Goal: Task Accomplishment & Management: Complete application form

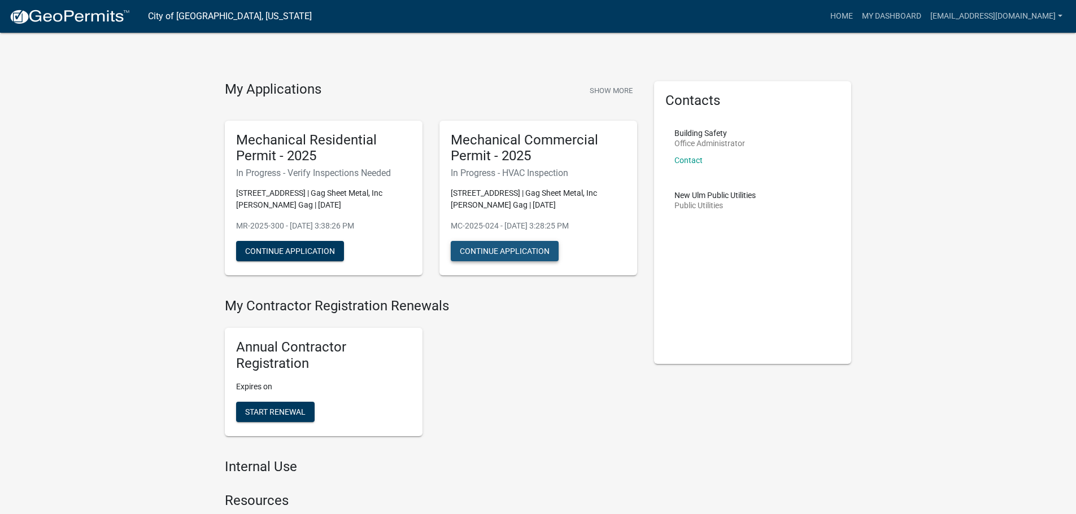
click at [486, 255] on button "Continue Application" at bounding box center [505, 251] width 108 height 20
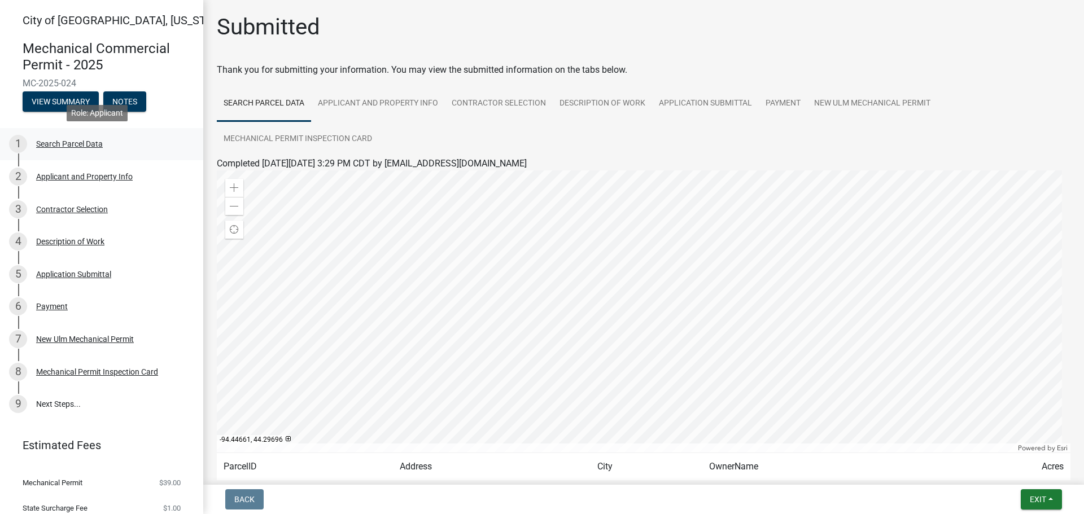
click at [73, 145] on div "Search Parcel Data" at bounding box center [69, 144] width 67 height 8
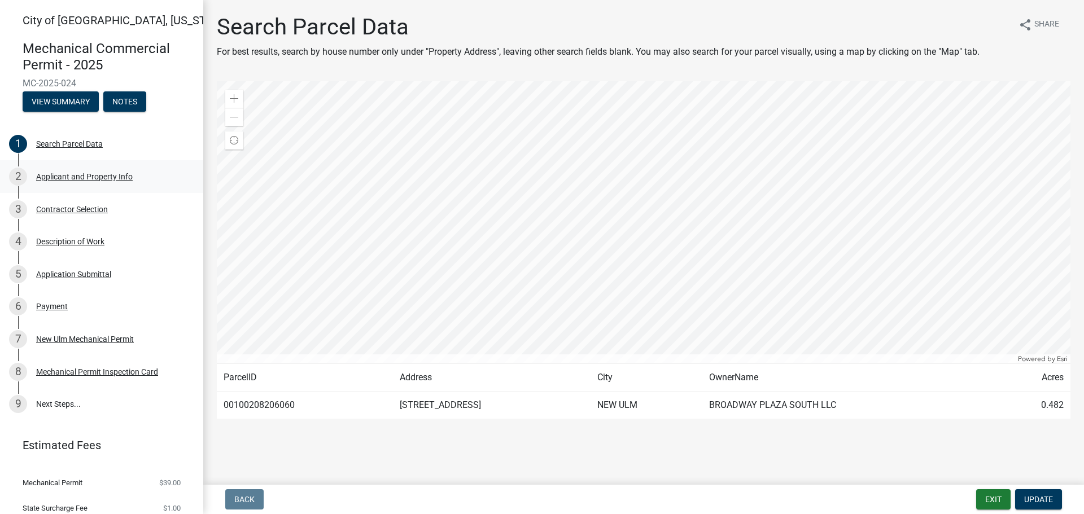
click at [81, 177] on div "Applicant and Property Info" at bounding box center [84, 177] width 97 height 8
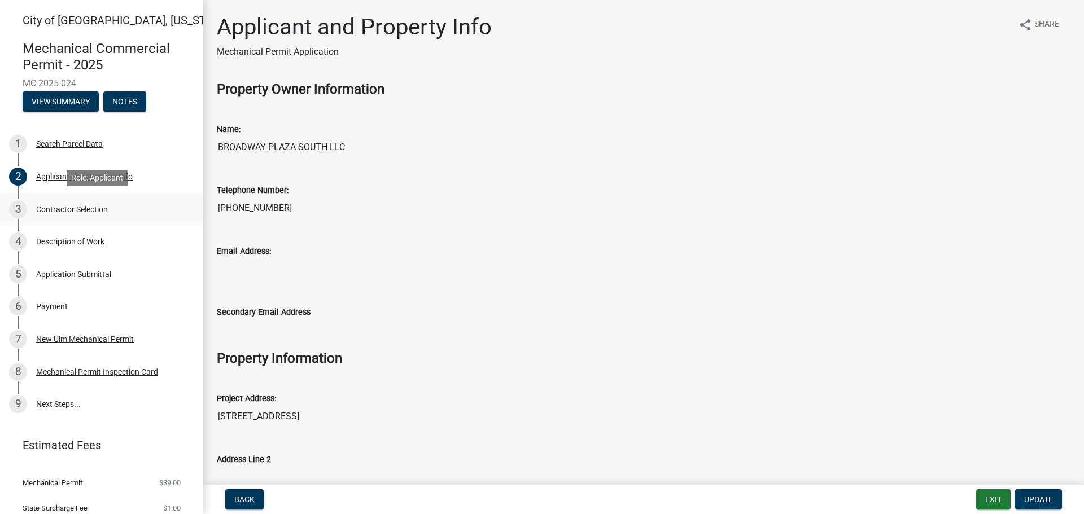
click at [80, 212] on div "Contractor Selection" at bounding box center [72, 210] width 72 height 8
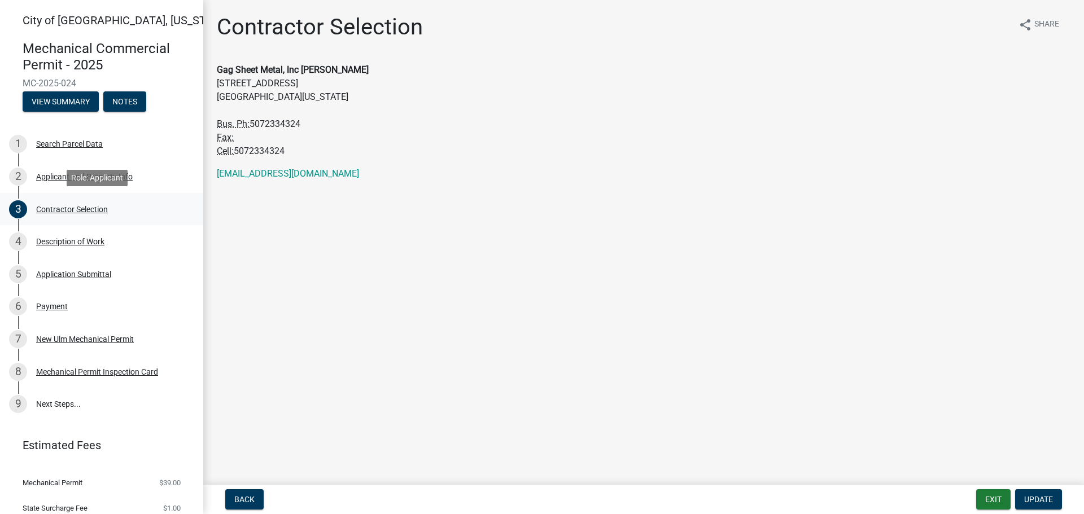
click at [56, 215] on div "3 Contractor Selection" at bounding box center [97, 209] width 176 height 18
click at [64, 245] on div "Description of Work" at bounding box center [70, 242] width 68 height 8
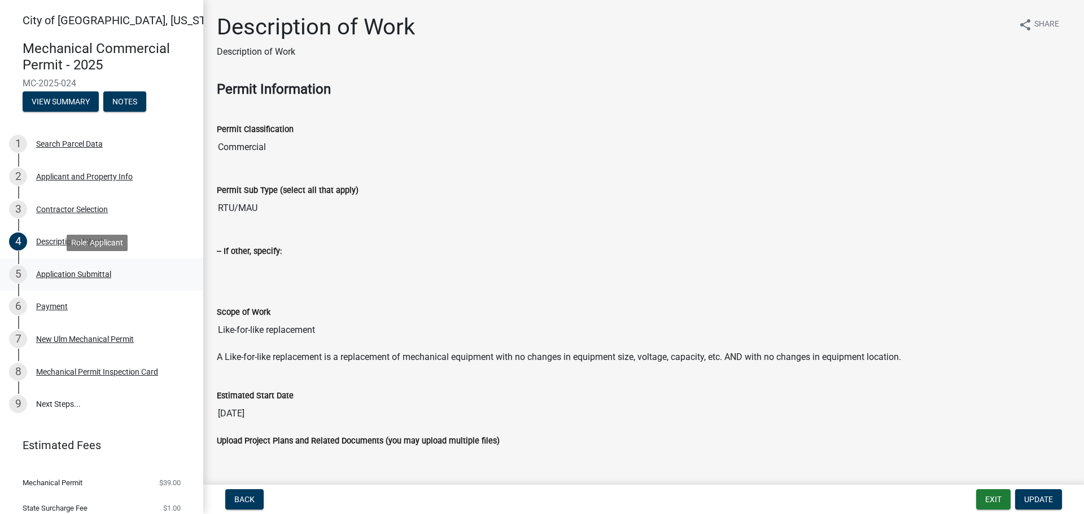
click at [71, 277] on div "Application Submittal" at bounding box center [73, 274] width 75 height 8
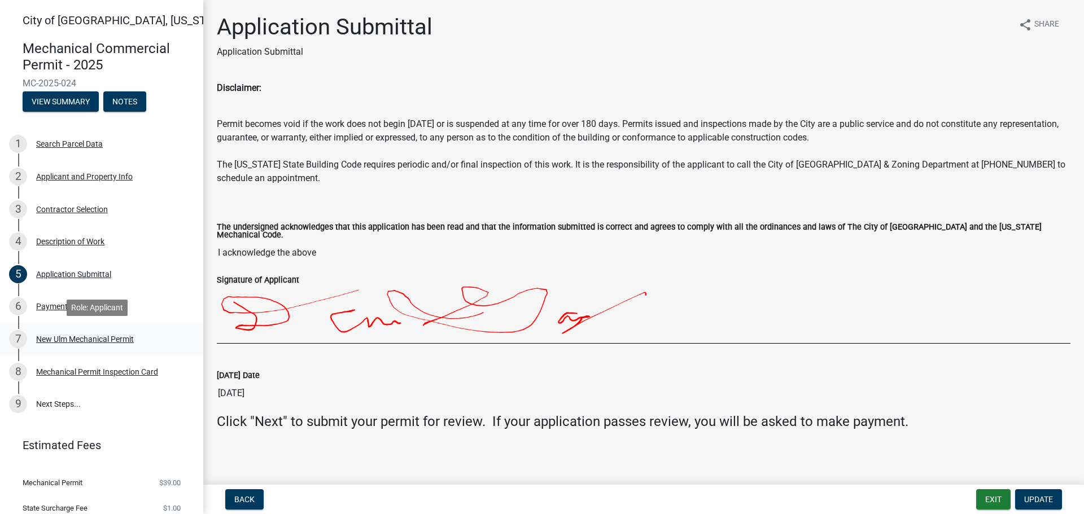
click at [61, 333] on div "7 New Ulm Mechanical Permit" at bounding box center [97, 339] width 176 height 18
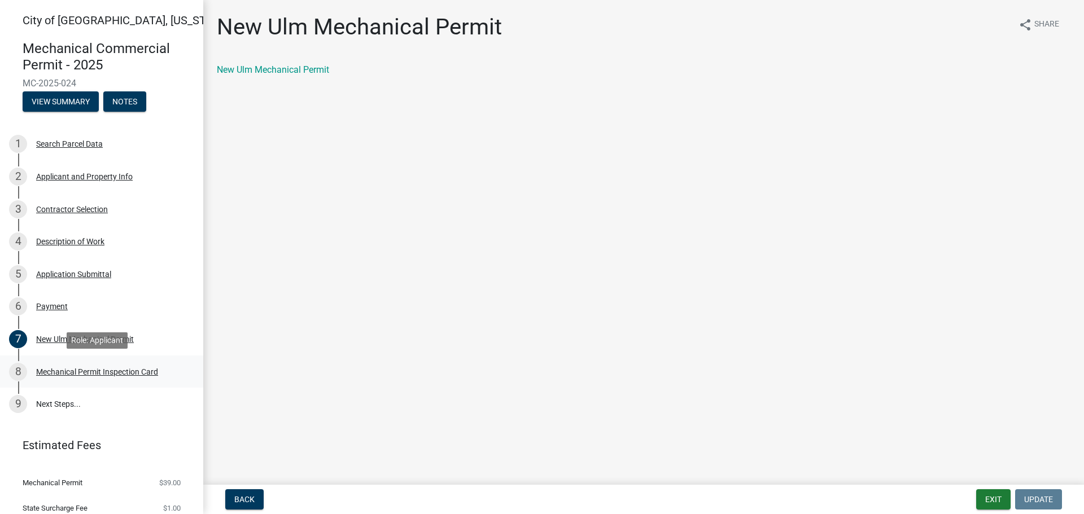
click at [64, 377] on div "8 Mechanical Permit Inspection Card" at bounding box center [97, 372] width 176 height 18
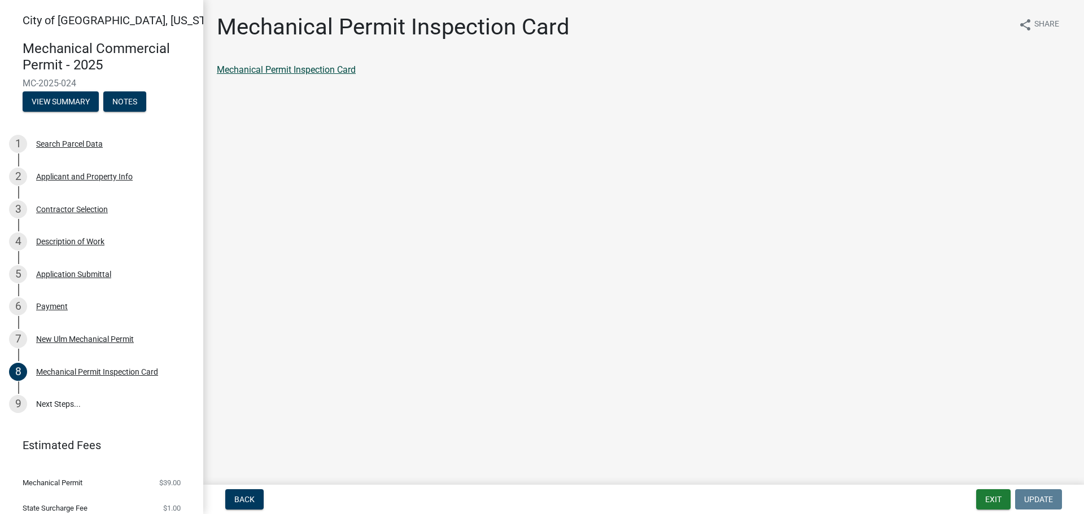
click at [317, 67] on link "Mechanical Permit Inspection Card" at bounding box center [286, 69] width 139 height 11
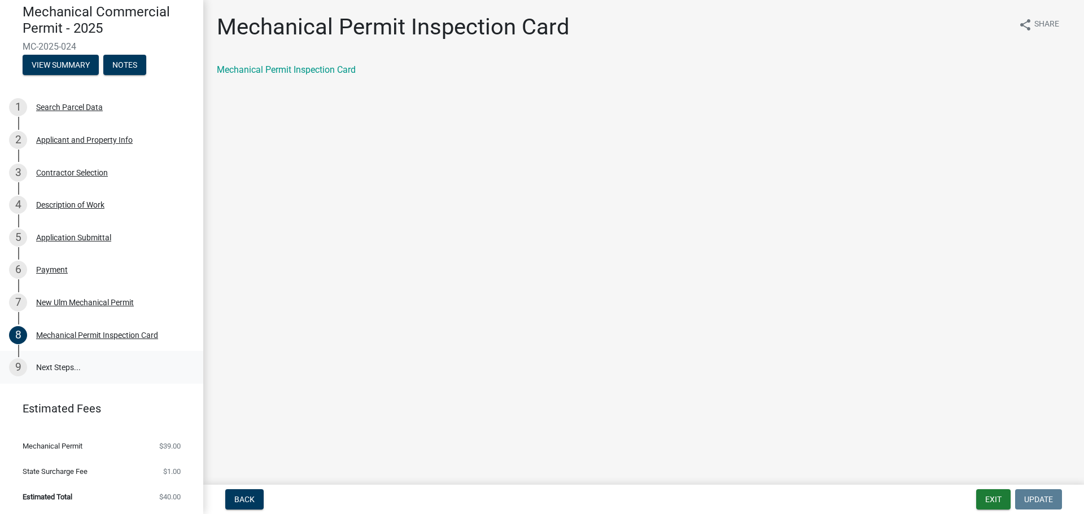
click at [66, 370] on link "9 Next Steps..." at bounding box center [101, 367] width 203 height 33
click at [58, 366] on link "9 Next Steps..." at bounding box center [101, 367] width 203 height 33
click at [51, 366] on link "9 Next Steps..." at bounding box center [101, 367] width 203 height 33
click at [37, 365] on link "9 Next Steps..." at bounding box center [101, 367] width 203 height 33
click at [120, 68] on button "Notes" at bounding box center [124, 65] width 43 height 20
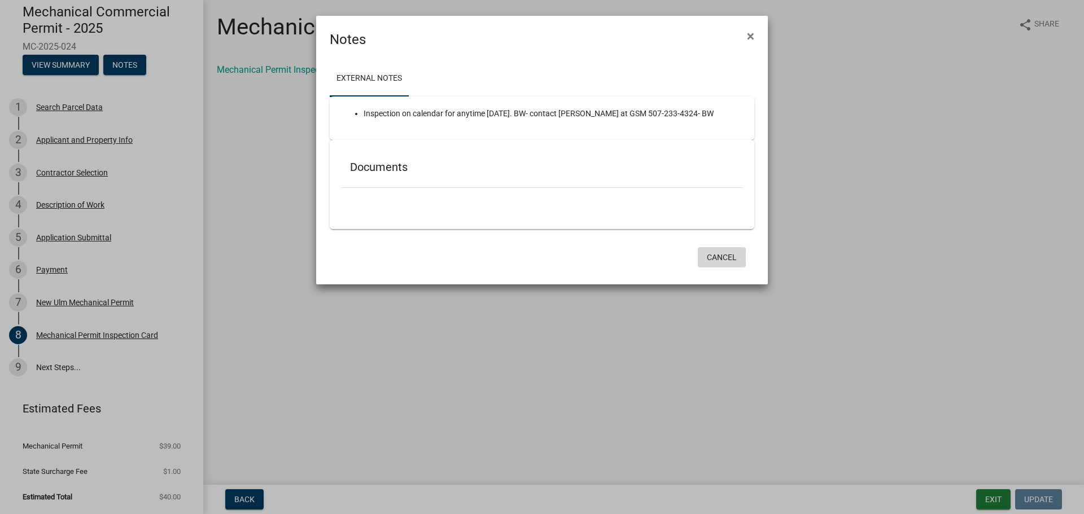
click at [728, 260] on button "Cancel" at bounding box center [722, 257] width 48 height 20
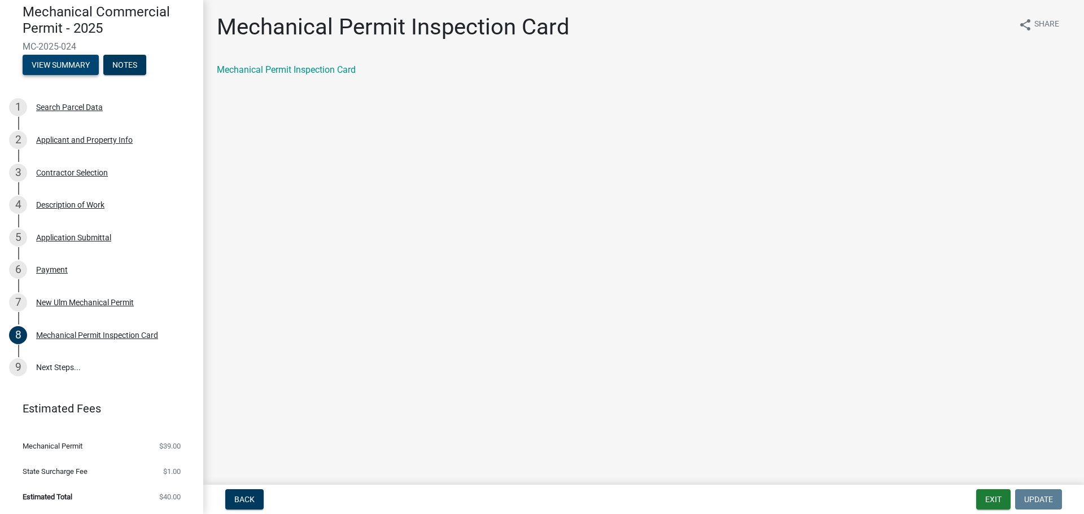
click at [59, 69] on button "View Summary" at bounding box center [61, 65] width 76 height 20
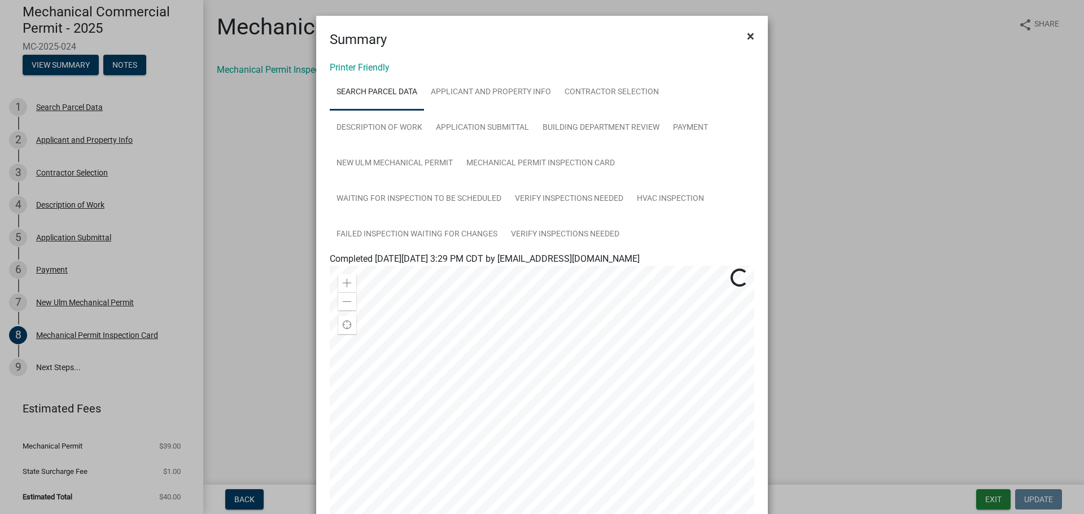
click at [747, 36] on span "×" at bounding box center [750, 36] width 7 height 16
